Goal: Transaction & Acquisition: Purchase product/service

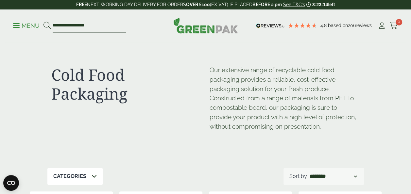
click at [15, 24] on link "Menu" at bounding box center [26, 25] width 26 height 7
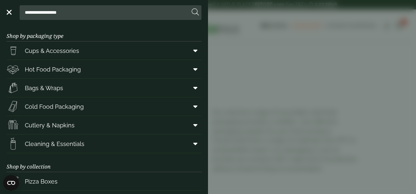
click at [245, 14] on aside "**********" at bounding box center [208, 97] width 416 height 194
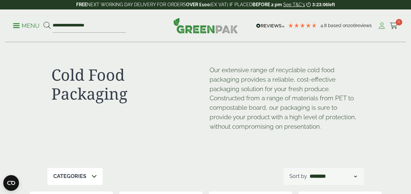
click at [381, 26] on icon at bounding box center [382, 26] width 8 height 7
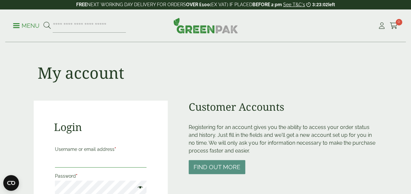
type input "**********"
click at [155, 147] on div "**********" at bounding box center [101, 179] width 134 height 157
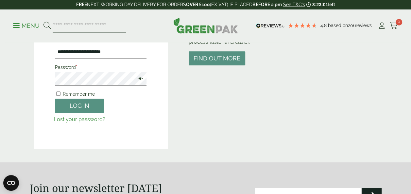
scroll to position [111, 0]
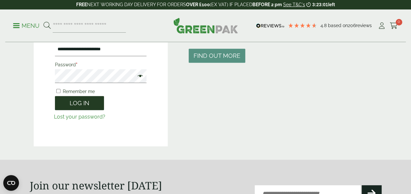
click at [91, 101] on button "Log in" at bounding box center [79, 103] width 49 height 14
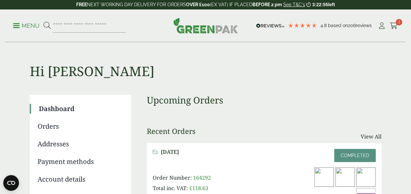
click at [17, 27] on link "Menu" at bounding box center [26, 25] width 26 height 7
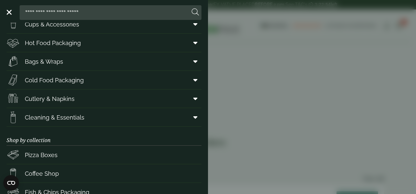
scroll to position [13, 0]
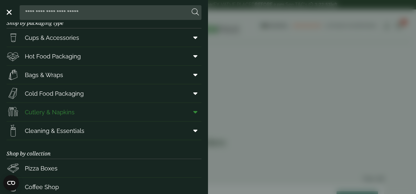
click at [99, 112] on link "Cutlery & Napkins" at bounding box center [104, 112] width 195 height 18
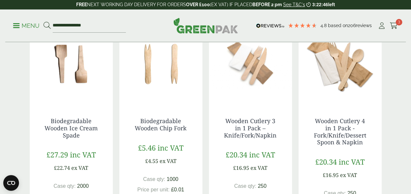
scroll to position [607, 0]
click at [372, 142] on div "Wooden Cutlery 4 in 1 Pack - Fork/Knife/Dessert Spoon & Napkin £20.34 inc VAT £…" at bounding box center [339, 175] width 83 height 142
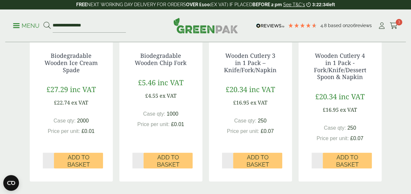
scroll to position [681, 0]
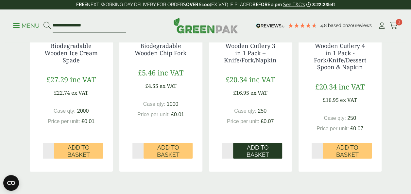
click at [261, 146] on span "Add to Basket" at bounding box center [258, 151] width 40 height 14
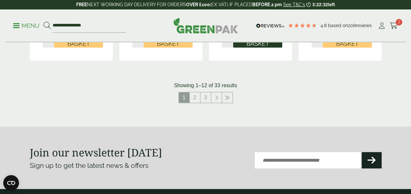
scroll to position [799, 0]
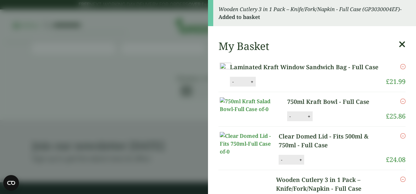
click at [398, 45] on icon at bounding box center [401, 44] width 7 height 9
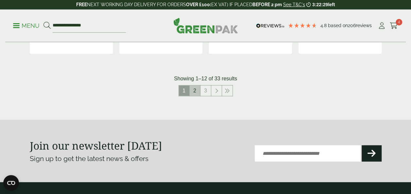
click at [194, 90] on link "2" at bounding box center [195, 91] width 10 height 10
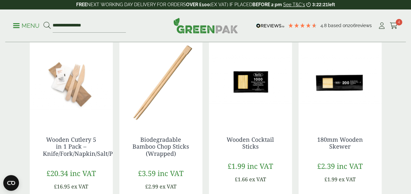
scroll to position [143, 0]
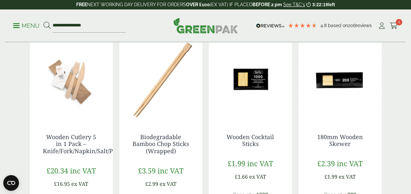
click at [373, 181] on div "180mm Wooden Skewer £2.39 inc VAT £1.99 ex VAT Case qty: 200 Price per unit: £0…" at bounding box center [339, 185] width 83 height 128
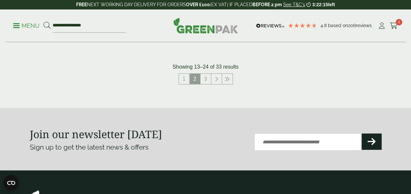
scroll to position [792, 0]
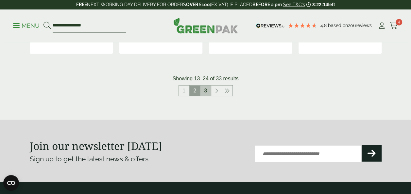
click at [208, 89] on link "3" at bounding box center [205, 91] width 10 height 10
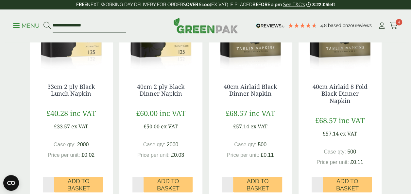
scroll to position [194, 0]
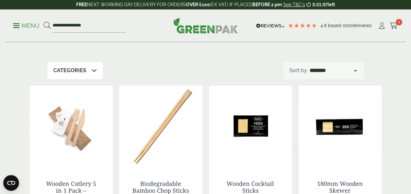
scroll to position [95, 0]
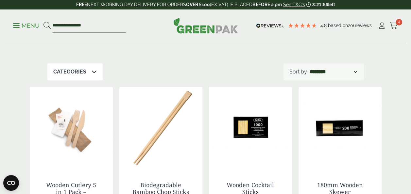
click at [344, 126] on img at bounding box center [339, 128] width 83 height 82
click at [20, 28] on p "Menu" at bounding box center [26, 26] width 26 height 8
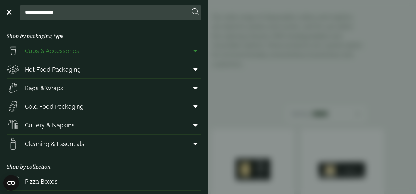
click at [92, 51] on link "Cups & Accessories" at bounding box center [104, 51] width 195 height 18
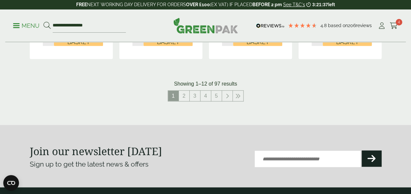
scroll to position [752, 0]
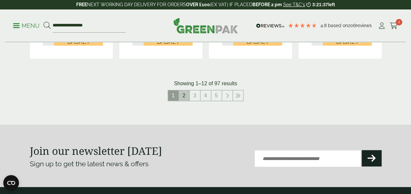
click at [179, 92] on link "2" at bounding box center [184, 96] width 10 height 10
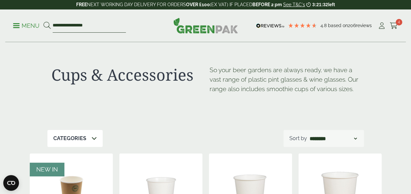
click at [95, 32] on input "**********" at bounding box center [89, 26] width 73 height 14
type input "*"
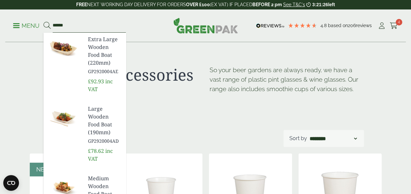
type input "******"
click at [43, 22] on button at bounding box center [46, 26] width 7 height 8
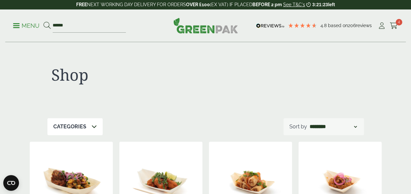
click at [380, 181] on img at bounding box center [339, 183] width 83 height 82
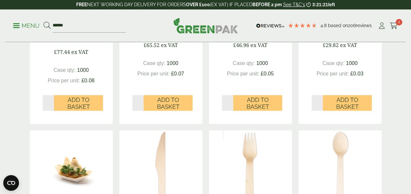
scroll to position [290, 0]
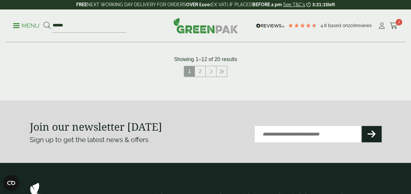
scroll to position [773, 0]
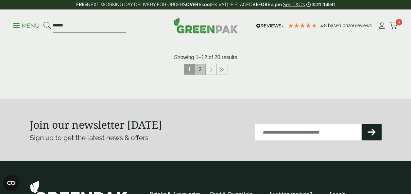
click at [199, 67] on link "2" at bounding box center [200, 69] width 10 height 10
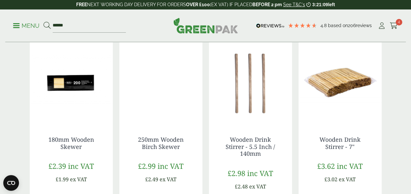
scroll to position [331, 0]
click at [390, 133] on div "Shop Categories Bestsellers (1) Cups & Accessories (2) Cutlery (12) [PERSON_NAM…" at bounding box center [205, 7] width 411 height 592
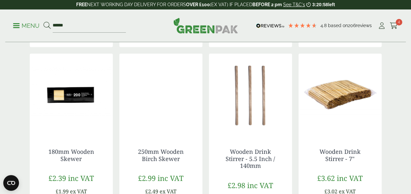
scroll to position [329, 0]
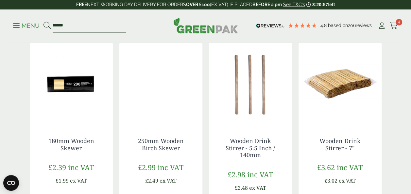
click at [358, 93] on img at bounding box center [339, 84] width 83 height 82
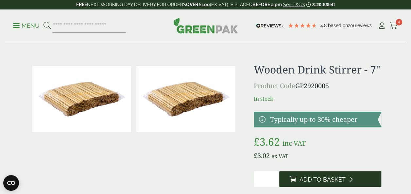
click at [378, 172] on button "Add to Basket" at bounding box center [330, 179] width 102 height 16
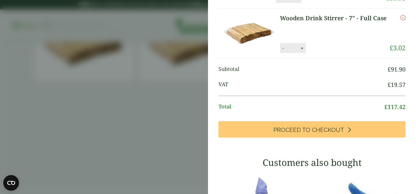
scroll to position [186, 0]
click at [377, 90] on span "VAT" at bounding box center [302, 85] width 169 height 9
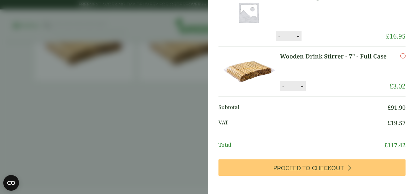
scroll to position [139, 0]
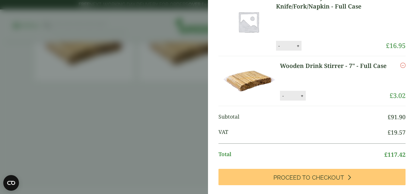
click at [371, 106] on li "Wooden Drink Stirrer - 7" - Full Case Wooden Drink Stirrer - 7" - Full Case qua…" at bounding box center [311, 81] width 187 height 50
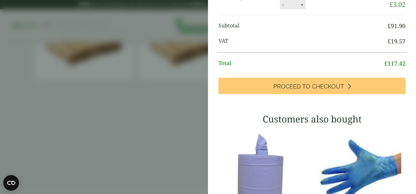
scroll to position [231, 0]
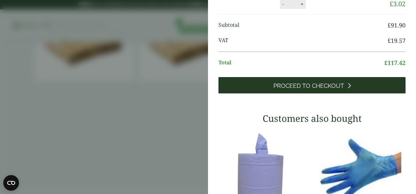
click at [358, 93] on link "Proceed to Checkout" at bounding box center [311, 85] width 187 height 16
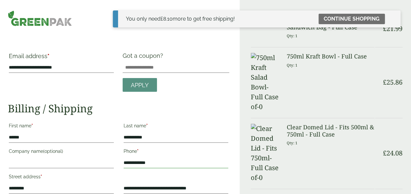
click at [177, 164] on input "**********" at bounding box center [176, 163] width 105 height 10
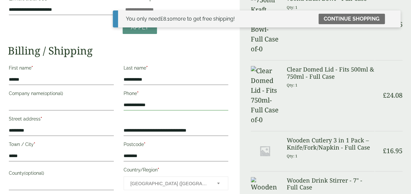
scroll to position [55, 0]
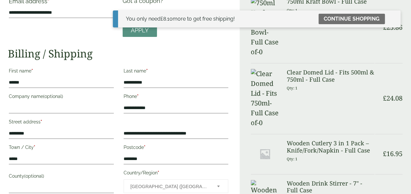
click at [384, 136] on table "Item Ammount Laminated Kraft Window Sandwich Bag - Full Case Qty: 1 £ 21.99 750…" at bounding box center [326, 162] width 153 height 412
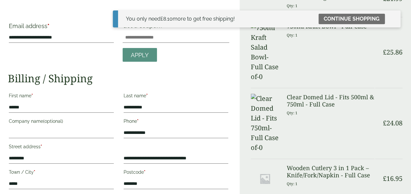
scroll to position [0, 0]
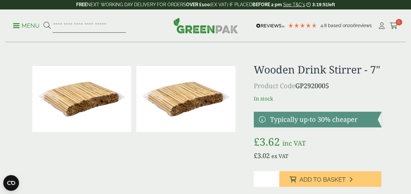
click at [77, 26] on input "search" at bounding box center [89, 26] width 73 height 14
click at [20, 28] on p "Menu" at bounding box center [26, 26] width 26 height 8
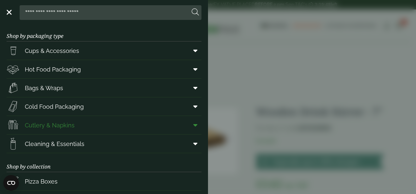
click at [68, 127] on span "Cutlery & Napkins" at bounding box center [50, 125] width 50 height 9
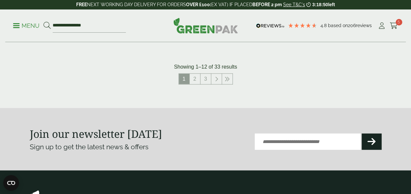
scroll to position [810, 0]
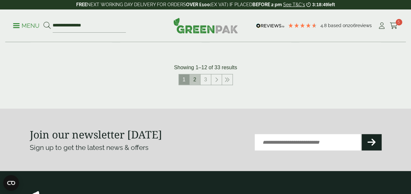
click at [192, 80] on link "2" at bounding box center [195, 80] width 10 height 10
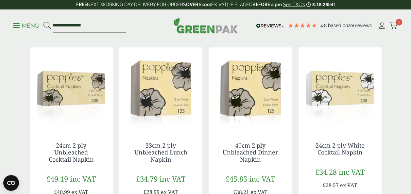
scroll to position [358, 0]
click at [364, 182] on div "£34.28 inc VAT £28.57 ex VAT" at bounding box center [339, 178] width 57 height 23
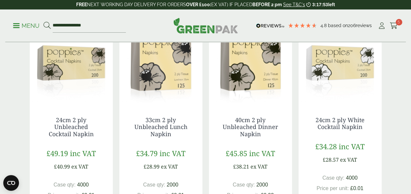
scroll to position [384, 0]
click at [383, 152] on div "Cutlery & Napkins Our wide range of disposable cutlery and napkins are ideal fo…" at bounding box center [206, 83] width 360 height 848
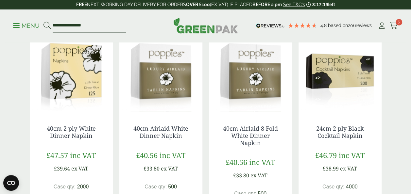
scroll to position [599, 0]
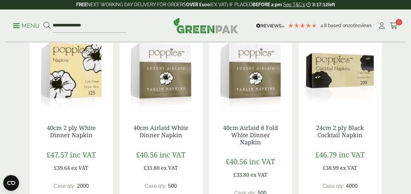
click at [336, 76] on img at bounding box center [339, 70] width 83 height 82
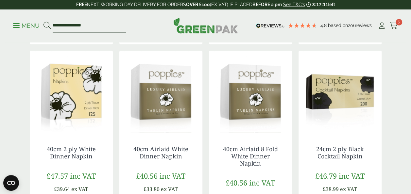
scroll to position [582, 0]
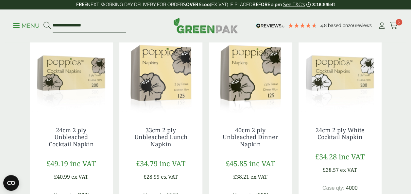
scroll to position [371, 0]
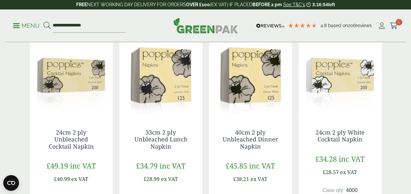
click at [390, 163] on div "Cutlery & Napkins Our wide range of disposable cutlery and napkins are ideal fo…" at bounding box center [205, 95] width 411 height 848
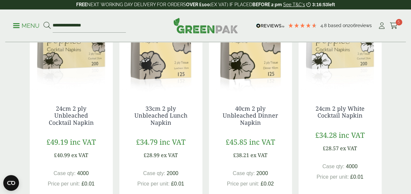
scroll to position [396, 0]
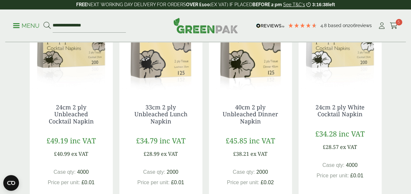
click at [380, 160] on div "24cm 2 ply White Cocktail Napkin £34.28 inc VAT £28.57 ex VAT Case qty: 4000 Pr…" at bounding box center [339, 155] width 83 height 128
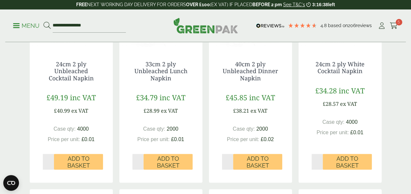
scroll to position [440, 0]
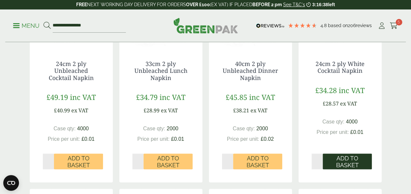
click at [350, 160] on span "Add to Basket" at bounding box center [347, 162] width 40 height 14
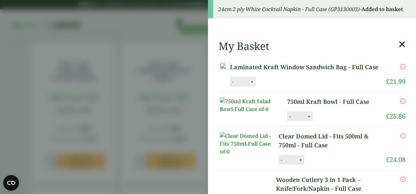
click at [398, 47] on icon at bounding box center [401, 44] width 7 height 9
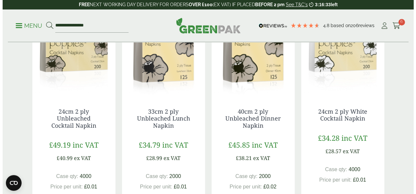
scroll to position [0, 0]
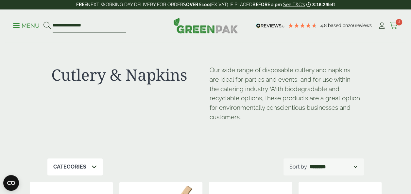
click at [396, 28] on icon at bounding box center [394, 26] width 8 height 7
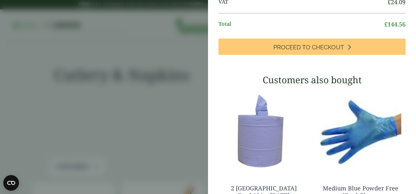
scroll to position [297, 0]
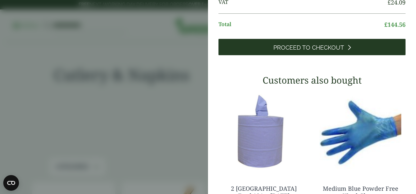
click at [367, 55] on link "Proceed to Checkout" at bounding box center [311, 47] width 187 height 16
